Goal: Information Seeking & Learning: Learn about a topic

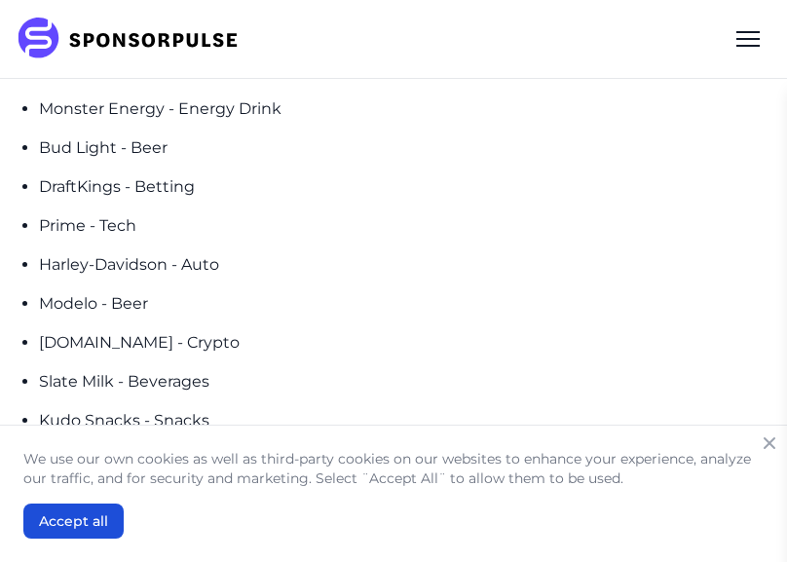
scroll to position [2991, 0]
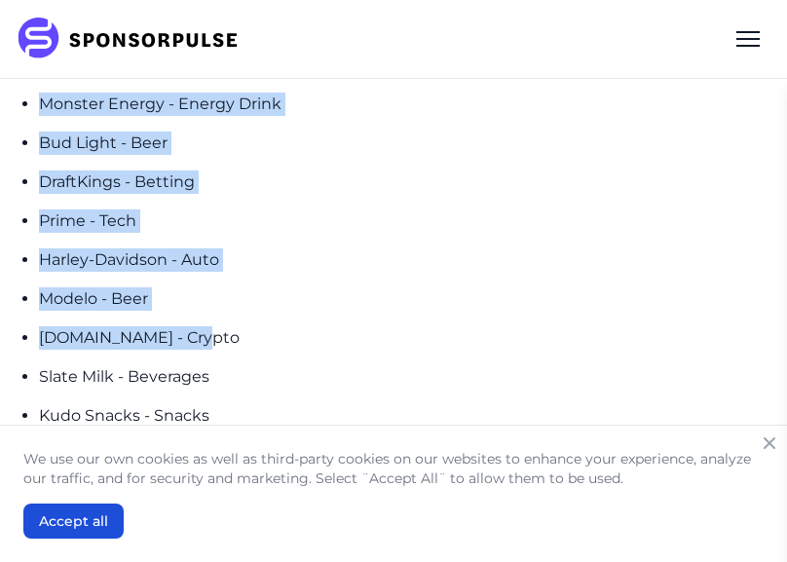
drag, startPoint x: 40, startPoint y: 140, endPoint x: 233, endPoint y: 366, distance: 297.0
click at [233, 367] on ul "Monster Energy - Energy Drink Bud Light - Beer DraftKings - Betting Prime - Tec…" at bounding box center [405, 259] width 732 height 335
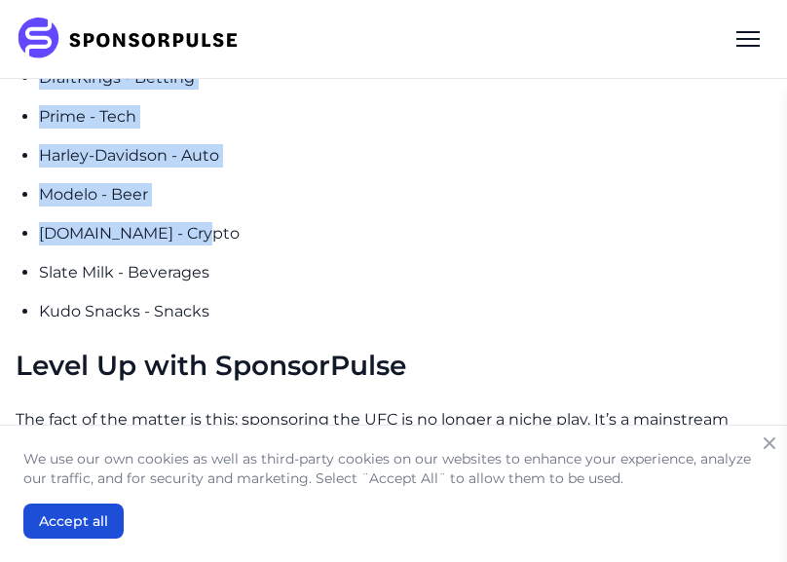
scroll to position [3102, 0]
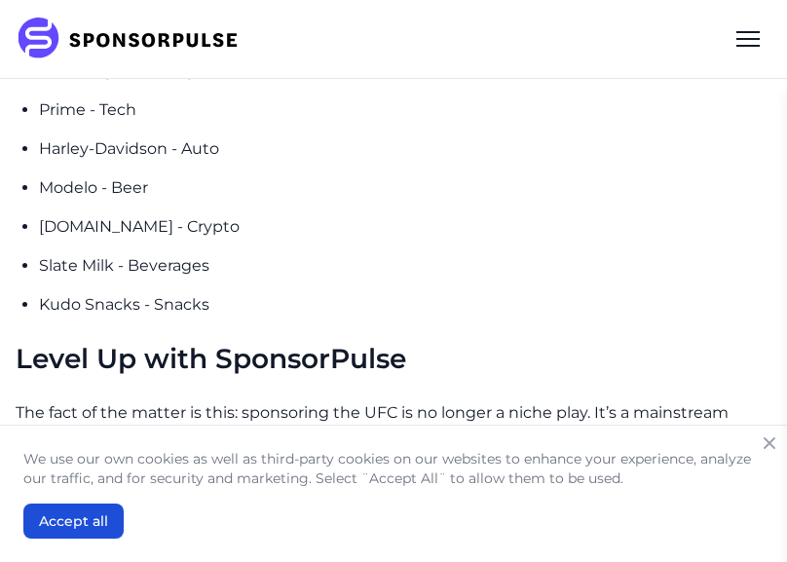
click at [213, 316] on p "Kudo Snacks - Snacks" at bounding box center [405, 304] width 732 height 23
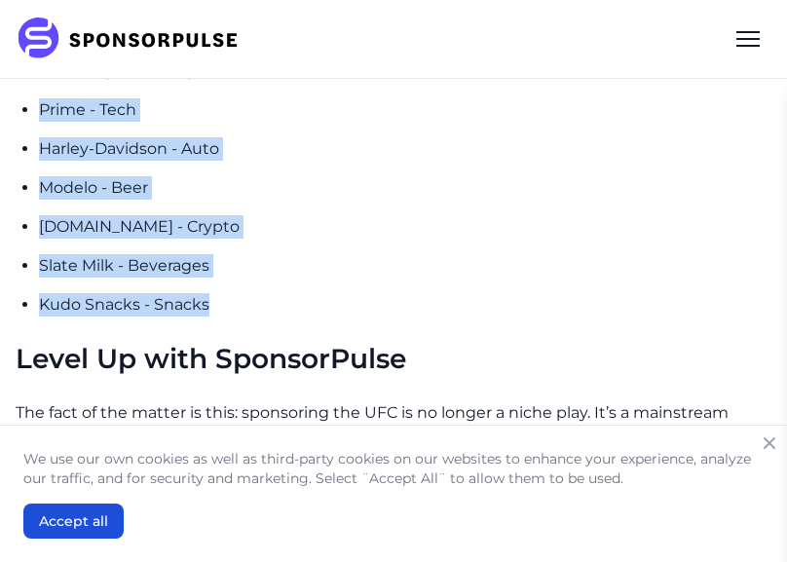
drag, startPoint x: 232, startPoint y: 353, endPoint x: 55, endPoint y: 126, distance: 288.0
click at [55, 124] on ul "Monster Energy - Energy Drink Bud Light - Beer DraftKings - Betting Prime - Tec…" at bounding box center [405, 149] width 732 height 335
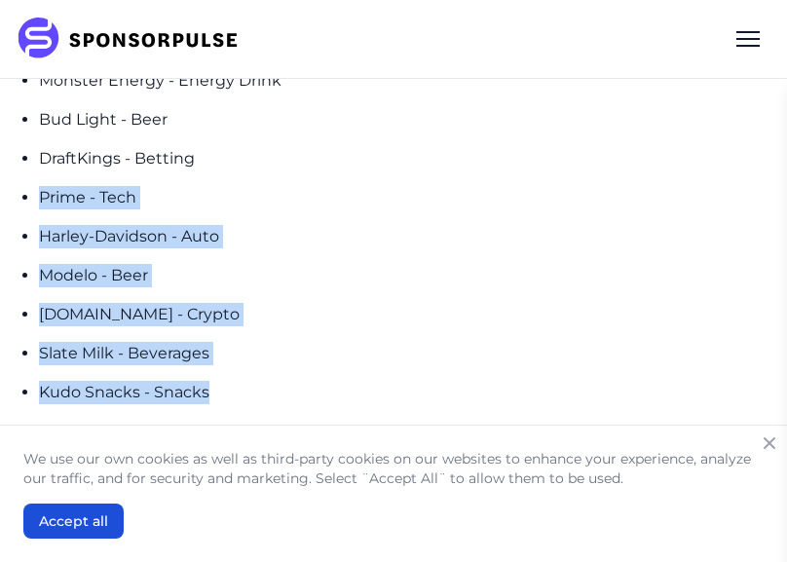
scroll to position [3030, 0]
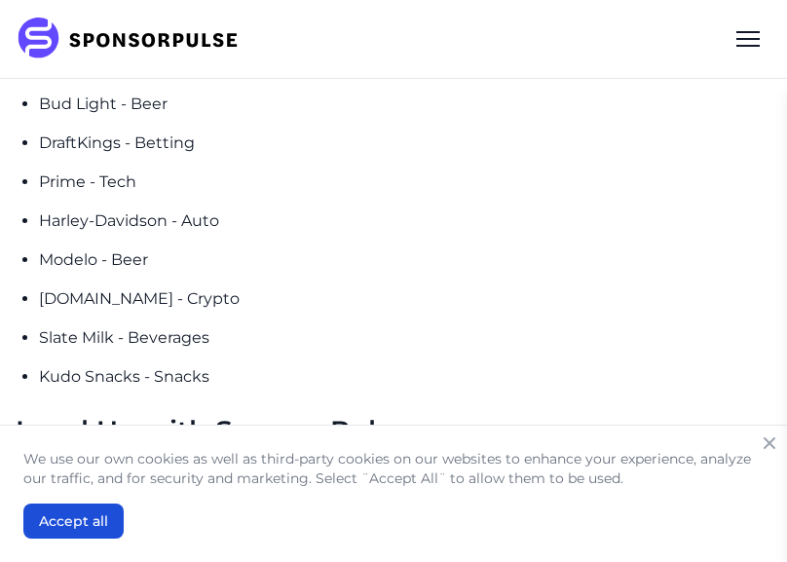
click at [234, 350] on p "Slate Milk - Beverages" at bounding box center [405, 337] width 732 height 23
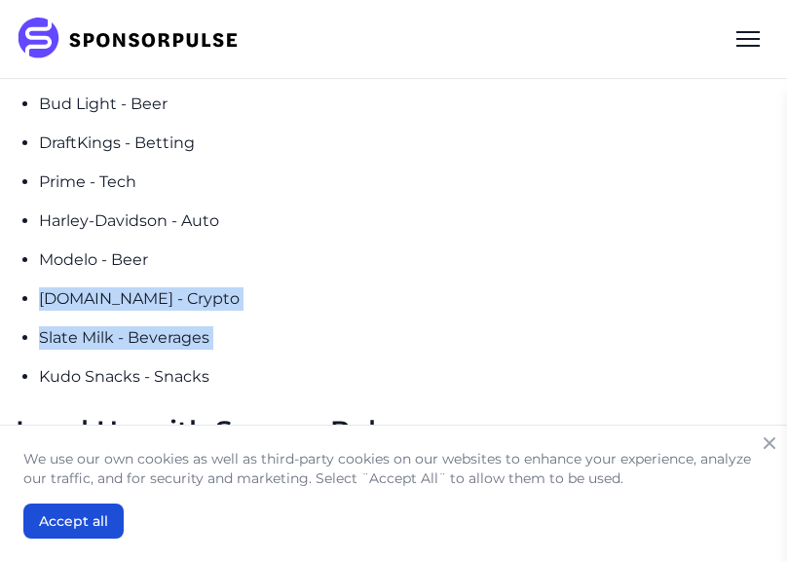
drag, startPoint x: 235, startPoint y: 397, endPoint x: 22, endPoint y: 335, distance: 221.2
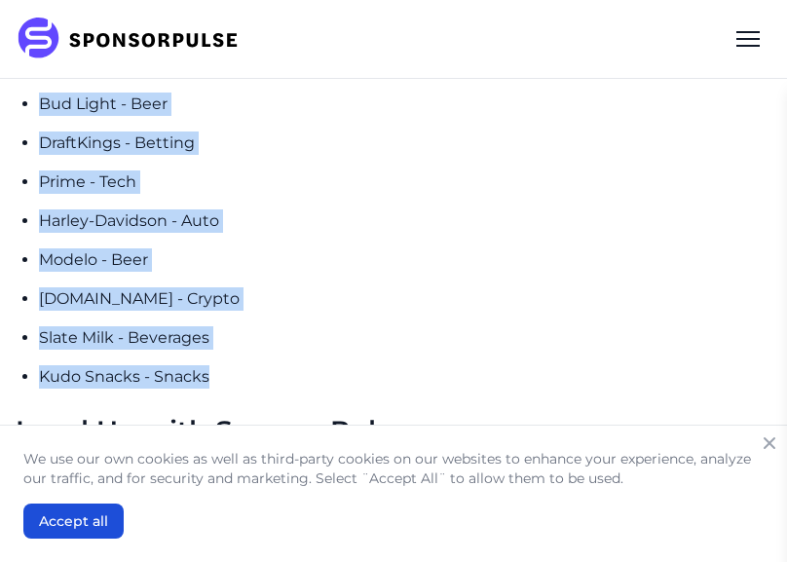
drag, startPoint x: 216, startPoint y: 417, endPoint x: 23, endPoint y: 94, distance: 375.5
copy ul "Monster Energy - Energy Drink Bud Light - Beer DraftKings - Betting Prime - Tec…"
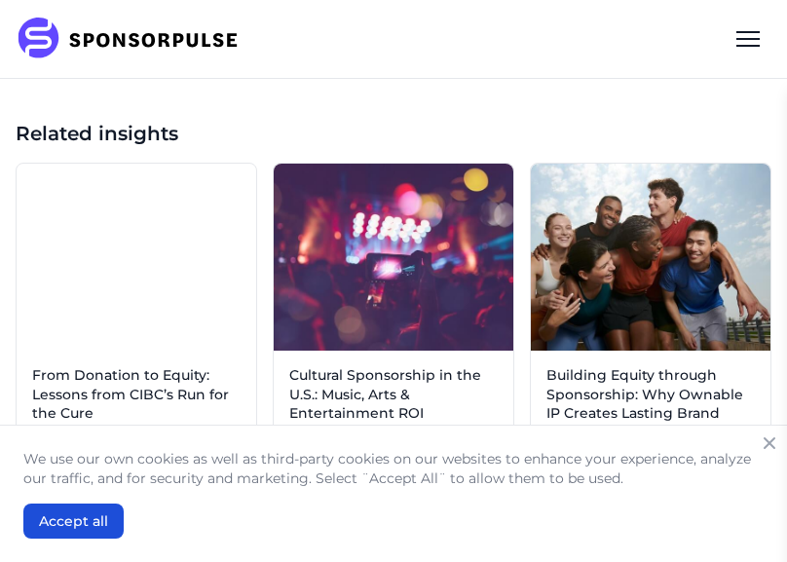
scroll to position [4326, 0]
